Goal: Task Accomplishment & Management: Manage account settings

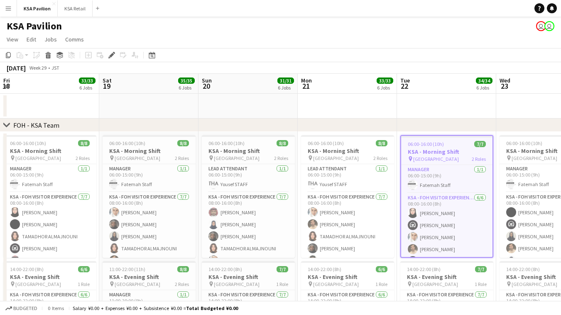
scroll to position [0, 285]
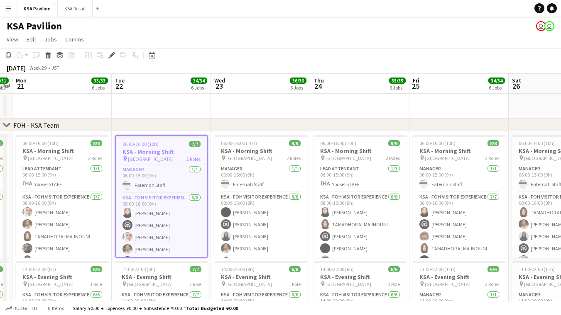
click at [24, 69] on div "July 2025" at bounding box center [16, 68] width 19 height 8
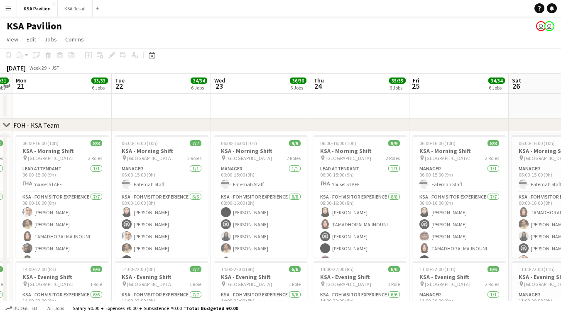
click at [13, 69] on div "July 2025" at bounding box center [16, 68] width 19 height 8
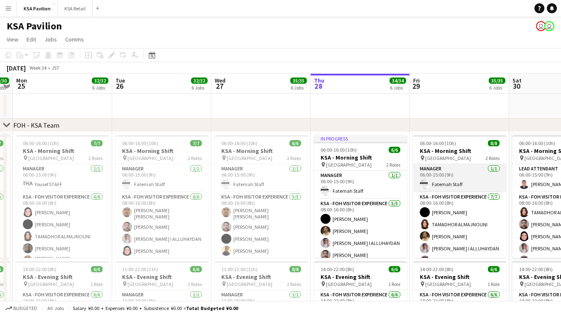
scroll to position [0, 287]
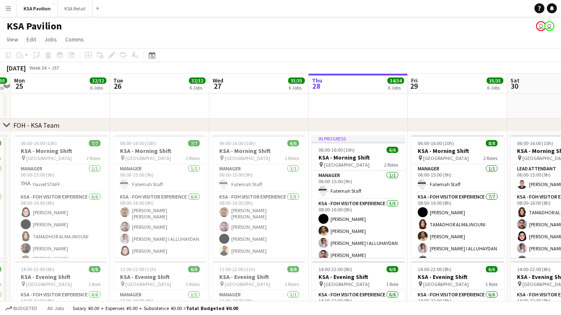
click at [26, 67] on div "August 2025" at bounding box center [16, 68] width 19 height 8
click at [12, 38] on span "View" at bounding box center [13, 39] width 12 height 7
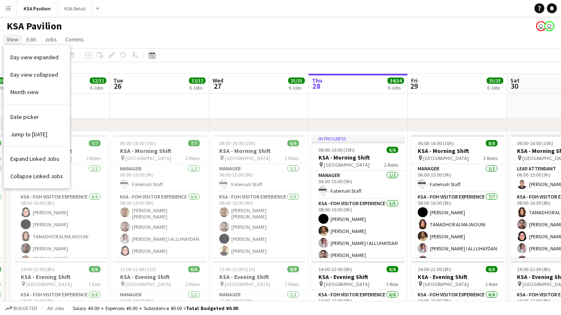
click at [10, 39] on span "View" at bounding box center [13, 39] width 12 height 7
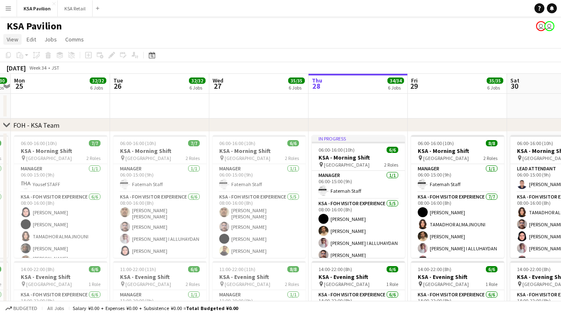
click at [10, 39] on span "View" at bounding box center [13, 39] width 12 height 7
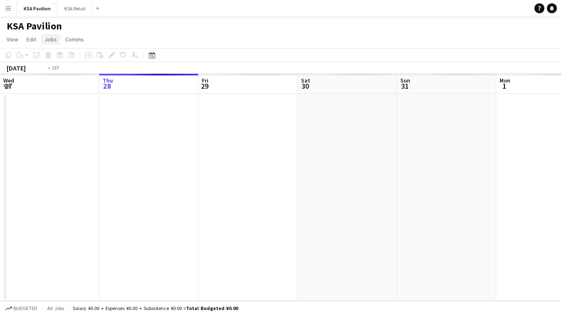
scroll to position [0, 285]
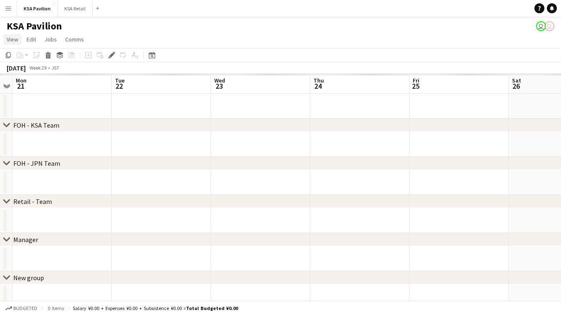
click at [11, 40] on span "View" at bounding box center [13, 39] width 12 height 7
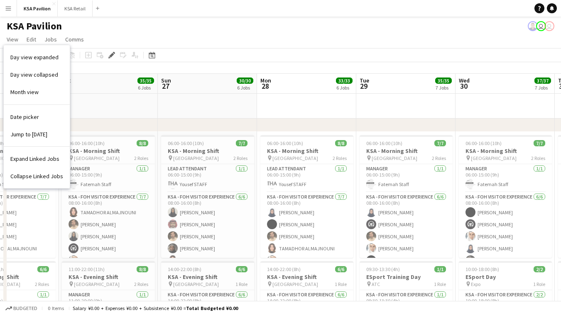
scroll to position [0, 338]
click at [411, 31] on div "KSA Pavilion user user" at bounding box center [280, 25] width 561 height 16
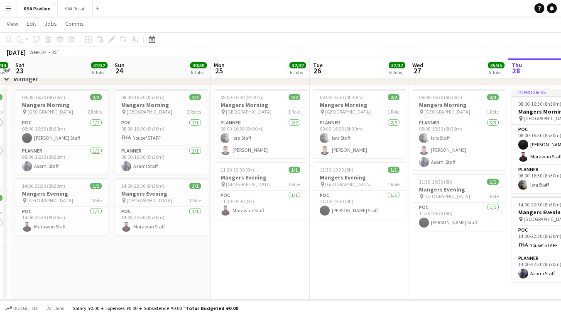
scroll to position [722, 0]
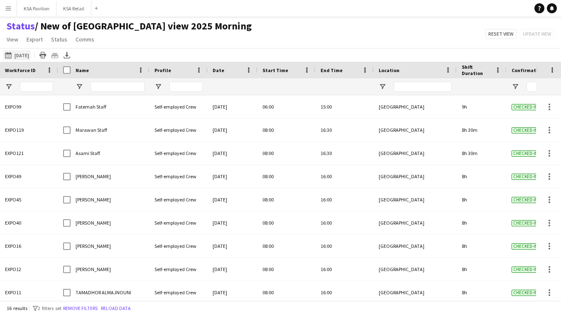
click at [31, 55] on button "[DATE] to [DATE] [DATE]" at bounding box center [16, 55] width 27 height 10
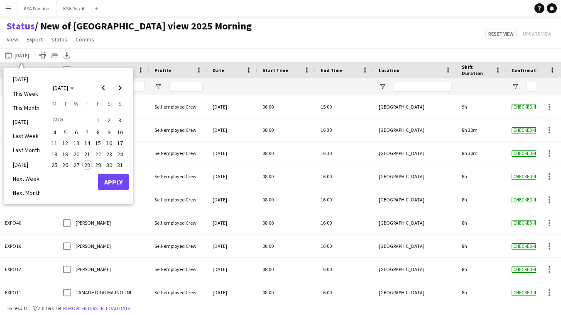
click at [87, 161] on span "28" at bounding box center [87, 165] width 10 height 10
click at [109, 180] on button "Apply" at bounding box center [113, 182] width 31 height 17
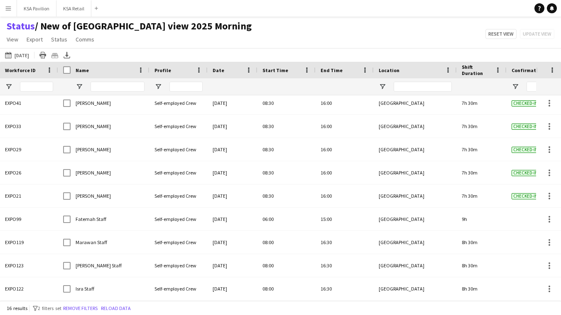
scroll to position [166, 0]
click at [17, 56] on button "[DATE] to [DATE] [DATE]" at bounding box center [16, 55] width 27 height 10
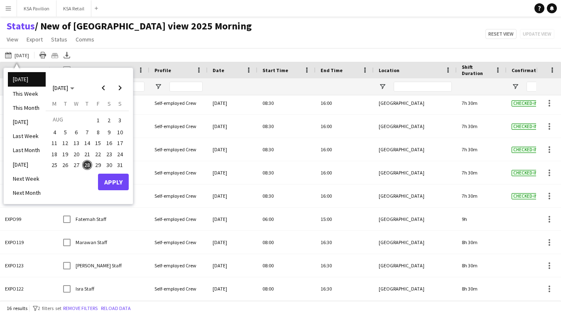
click at [88, 163] on span "28" at bounding box center [87, 165] width 10 height 10
click at [120, 183] on button "Apply" at bounding box center [113, 182] width 31 height 17
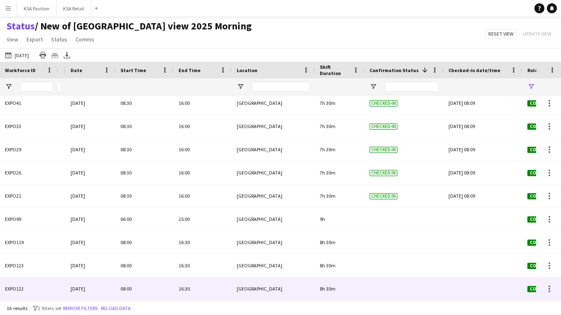
scroll to position [0, 0]
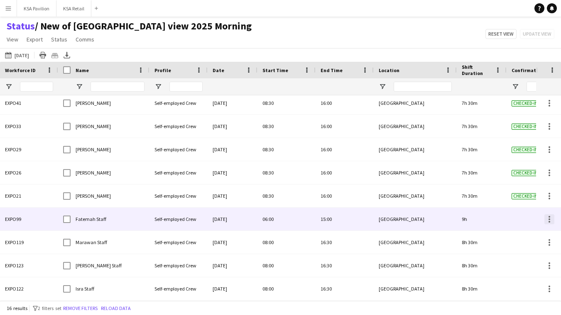
click at [548, 219] on div at bounding box center [549, 220] width 10 height 10
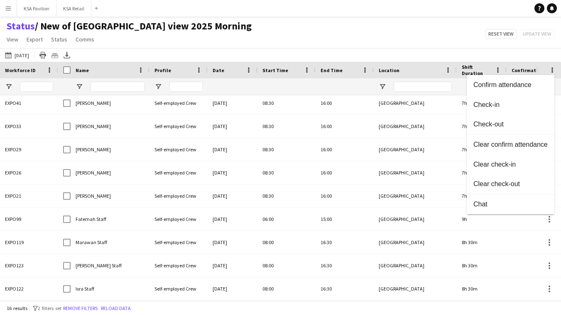
click at [293, 228] on div at bounding box center [280, 157] width 561 height 315
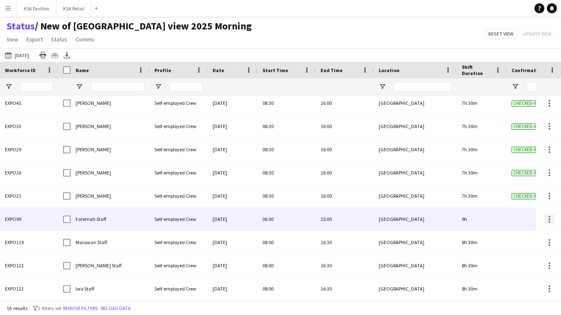
click at [548, 219] on div at bounding box center [549, 220] width 2 height 2
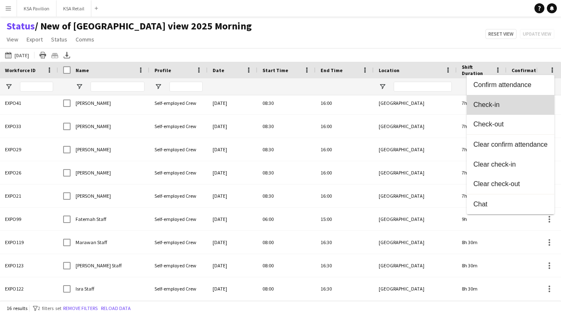
click at [531, 110] on button "Check-in" at bounding box center [511, 105] width 88 height 20
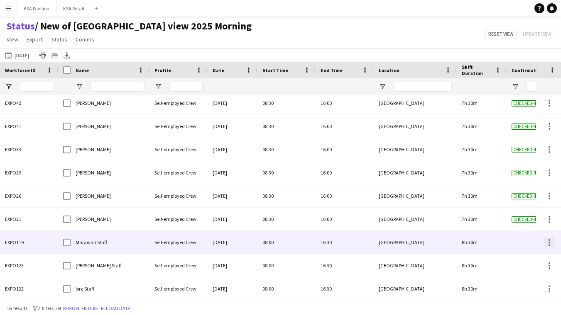
click at [547, 242] on div at bounding box center [549, 243] width 10 height 10
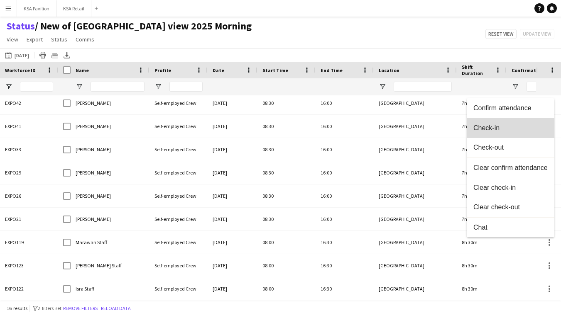
click at [521, 135] on button "Check-in" at bounding box center [511, 128] width 88 height 20
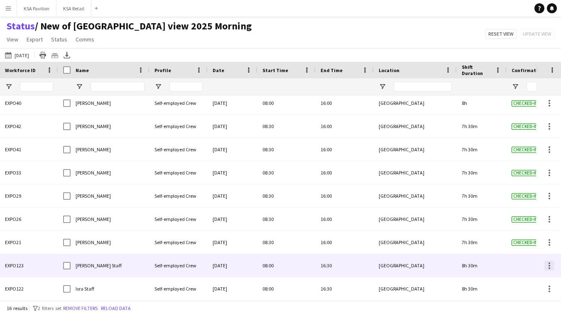
click at [547, 265] on div at bounding box center [549, 266] width 10 height 10
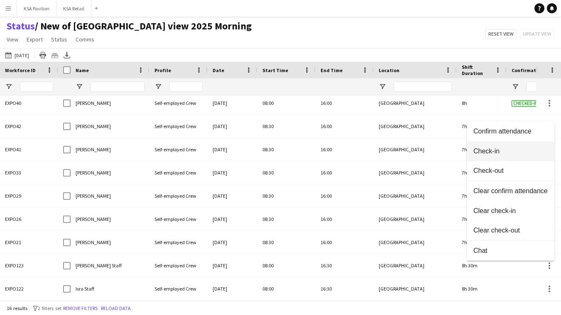
click at [517, 154] on span "Check-in" at bounding box center [510, 150] width 74 height 7
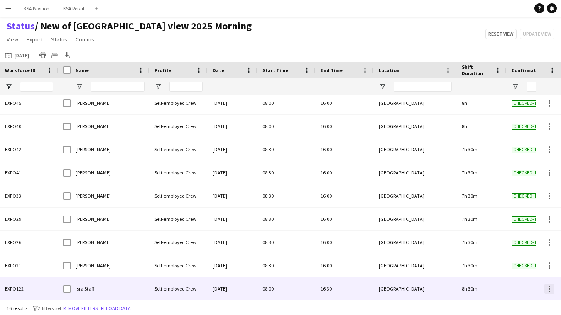
click at [547, 292] on div at bounding box center [549, 289] width 10 height 10
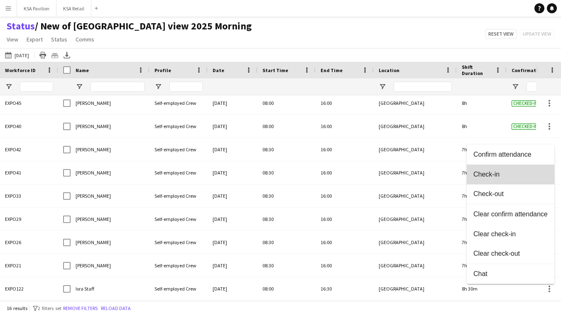
click at [522, 179] on button "Check-in" at bounding box center [511, 175] width 88 height 20
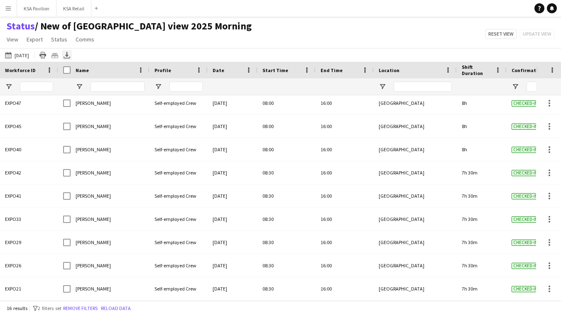
click at [66, 56] on icon at bounding box center [66, 54] width 3 height 5
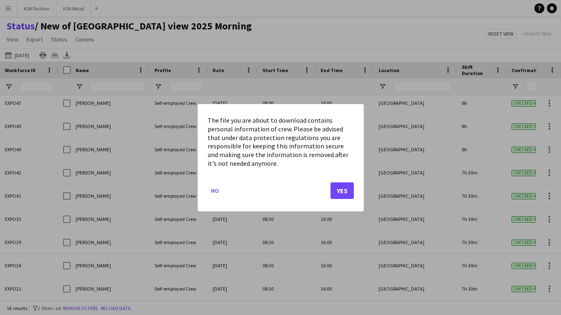
click at [340, 193] on button "Yes" at bounding box center [341, 190] width 23 height 17
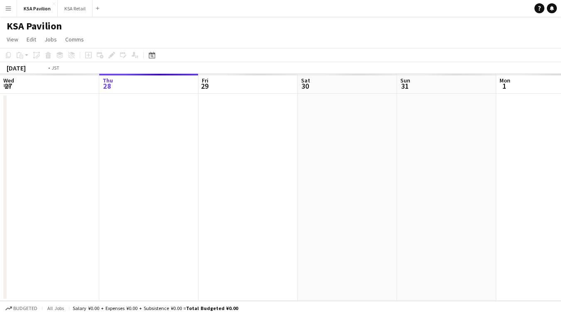
scroll to position [0, 285]
